Goal: Task Accomplishment & Management: Use online tool/utility

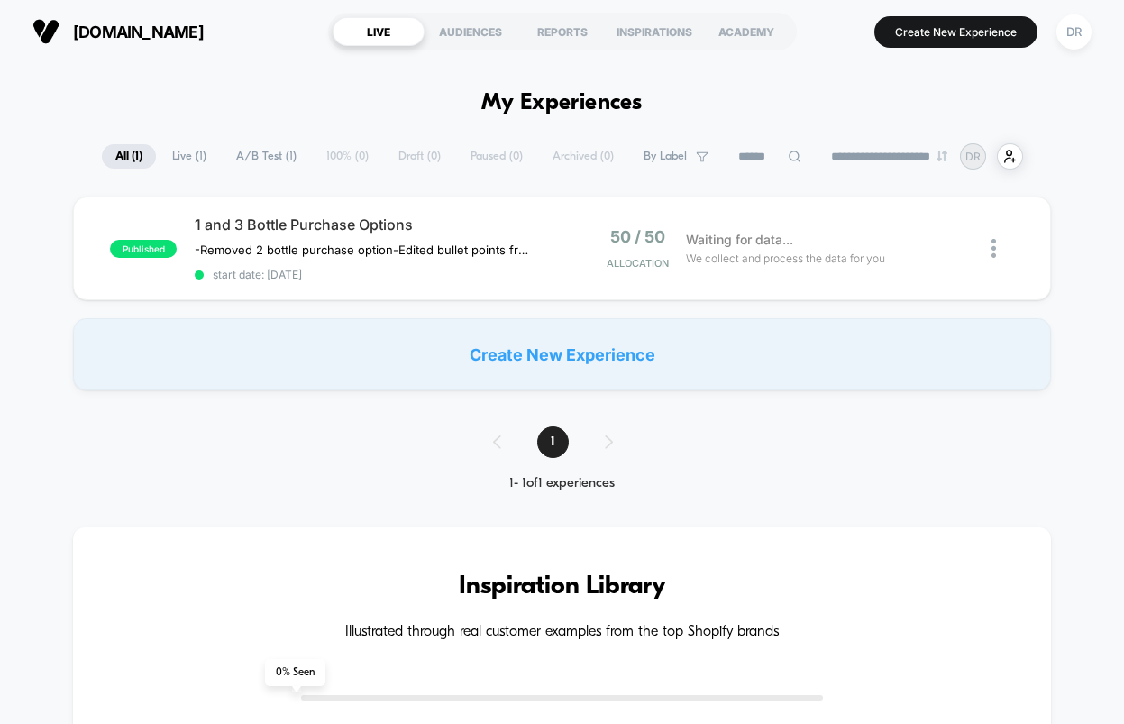
click at [520, 360] on div "Create New Experience" at bounding box center [562, 354] width 978 height 72
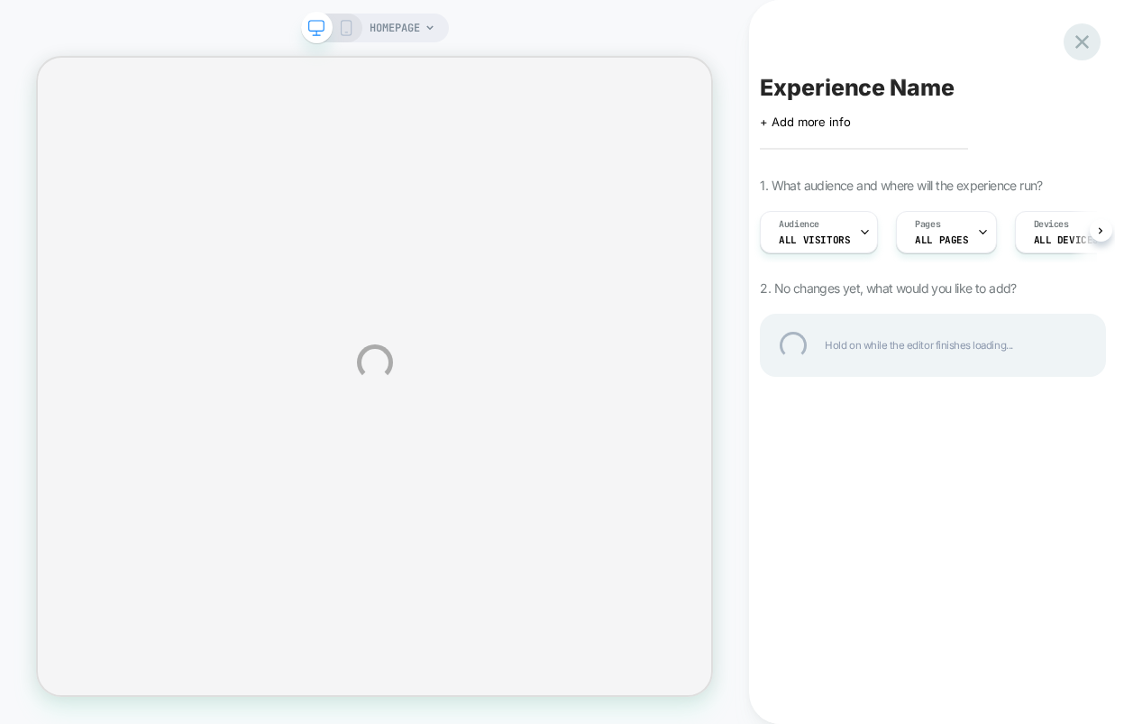
click at [1080, 39] on div at bounding box center [1081, 41] width 37 height 37
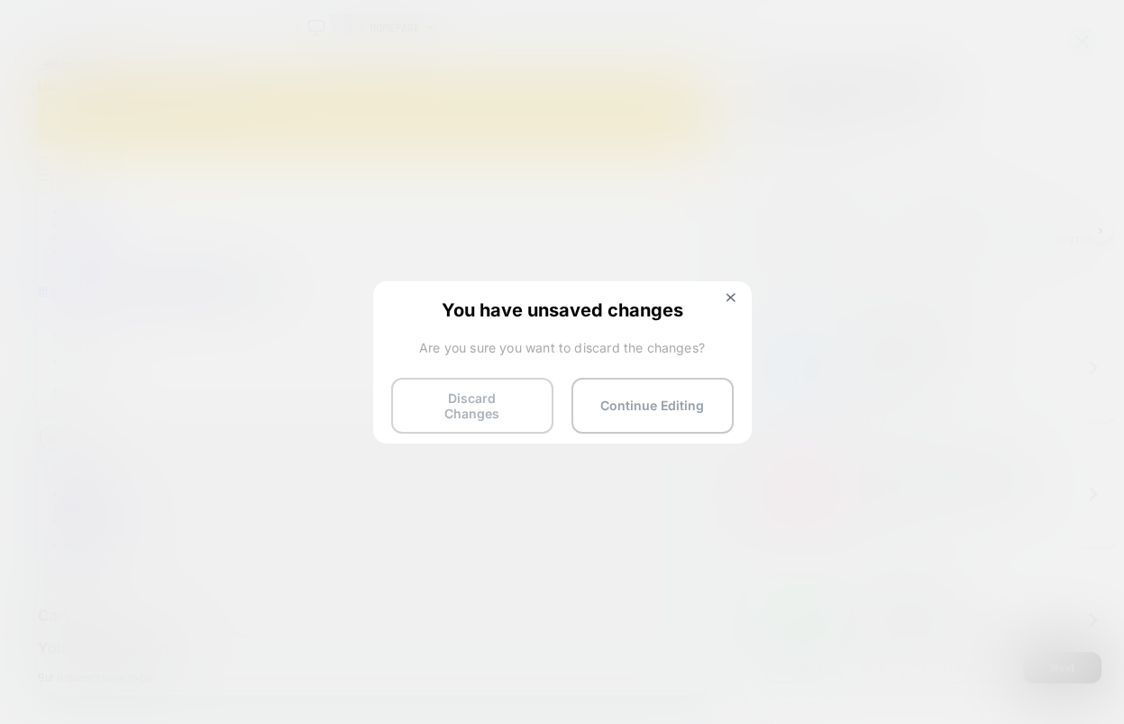
click at [526, 411] on button "Discard Changes" at bounding box center [472, 406] width 162 height 56
